Goal: Information Seeking & Learning: Learn about a topic

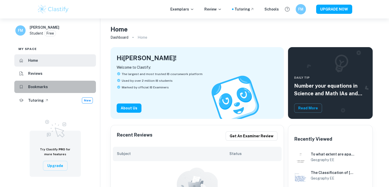
click at [49, 89] on li "Bookmarks" at bounding box center [55, 87] width 82 height 12
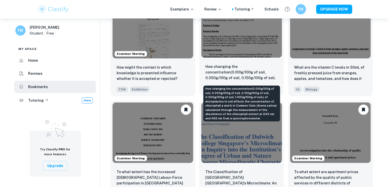
scroll to position [72, 0]
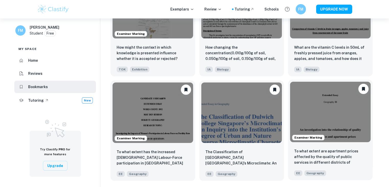
click at [318, 111] on img at bounding box center [330, 112] width 81 height 60
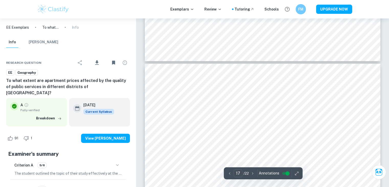
scroll to position [5545, 0]
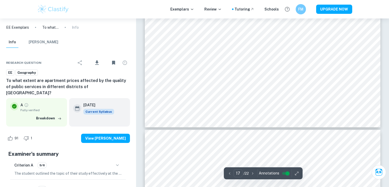
type input "18"
